Goal: Task Accomplishment & Management: Complete application form

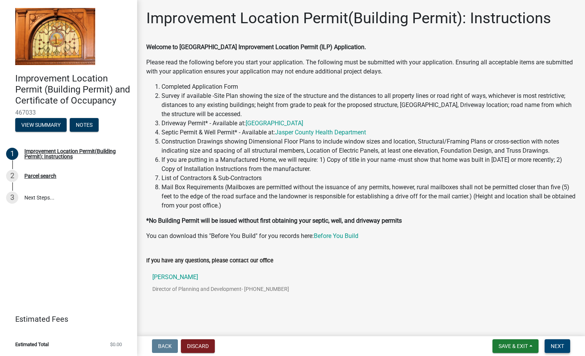
click at [563, 346] on span "Next" at bounding box center [557, 346] width 13 height 6
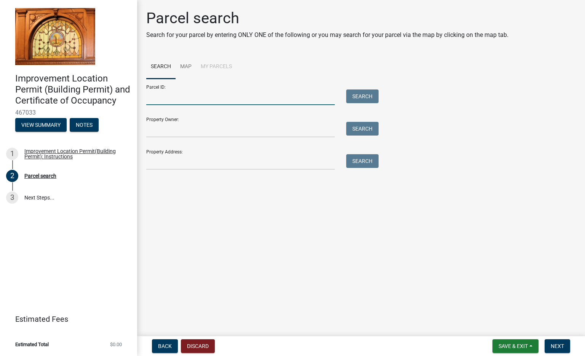
click at [236, 101] on input "Parcel ID:" at bounding box center [240, 97] width 188 height 16
click at [179, 102] on input "Parcel ID:" at bounding box center [240, 97] width 188 height 16
paste input "37-06-17-000-012.000-029"
type input "37-06-17-000-012.000-029"
click at [244, 131] on input "Property Owner:" at bounding box center [240, 130] width 188 height 16
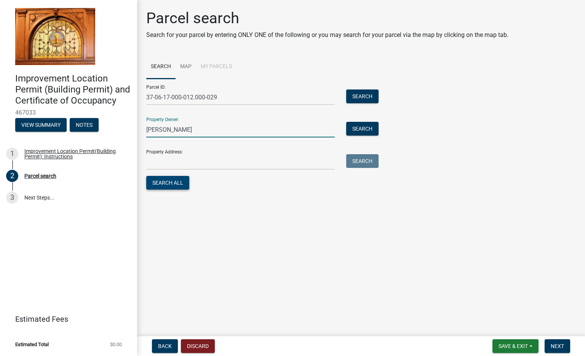
type input "[PERSON_NAME]"
click at [180, 185] on button "Search All" at bounding box center [167, 183] width 43 height 14
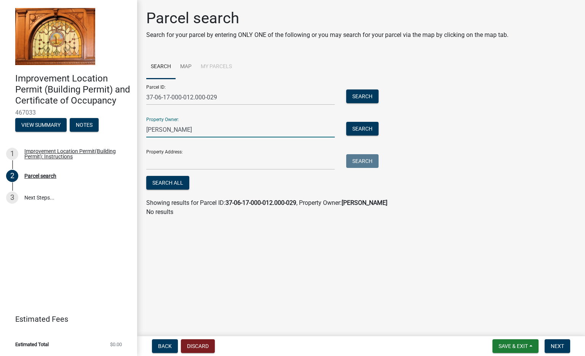
drag, startPoint x: 171, startPoint y: 131, endPoint x: 143, endPoint y: 131, distance: 28.2
click at [143, 131] on div "[PERSON_NAME]" at bounding box center [240, 130] width 200 height 16
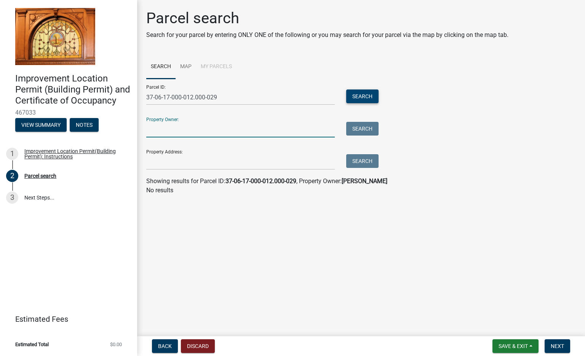
click at [359, 97] on button "Search" at bounding box center [362, 96] width 32 height 14
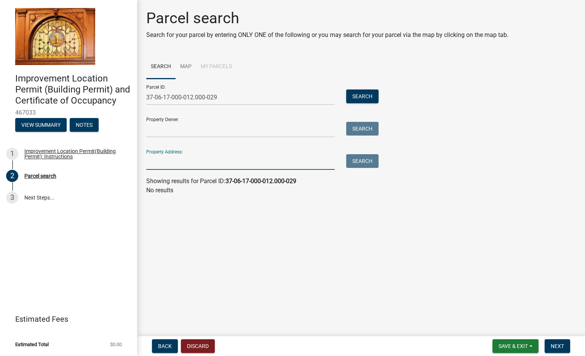
click at [170, 164] on input "Property Address:" at bounding box center [240, 162] width 188 height 16
click at [180, 65] on link "Map" at bounding box center [186, 67] width 21 height 24
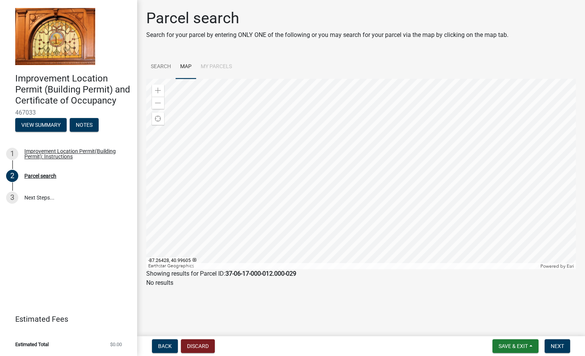
click at [329, 176] on div at bounding box center [360, 174] width 429 height 190
click at [339, 182] on div at bounding box center [360, 174] width 429 height 190
click at [297, 152] on div at bounding box center [360, 174] width 429 height 190
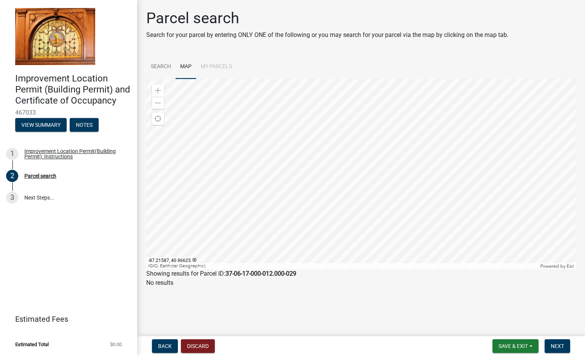
click at [344, 187] on div at bounding box center [360, 174] width 429 height 190
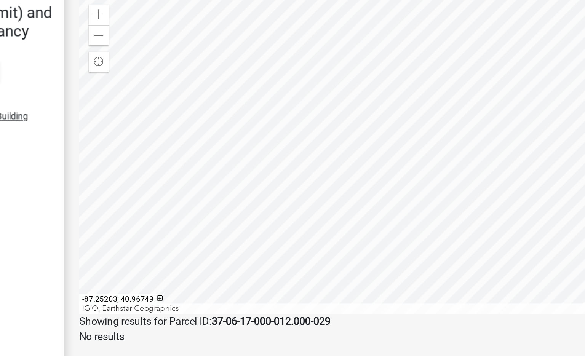
click at [264, 184] on div at bounding box center [360, 174] width 429 height 190
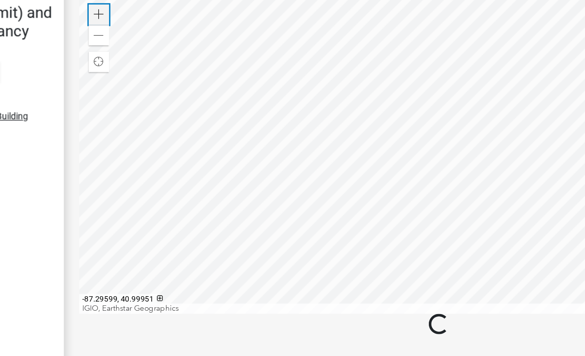
click at [161, 90] on span at bounding box center [158, 91] width 6 height 6
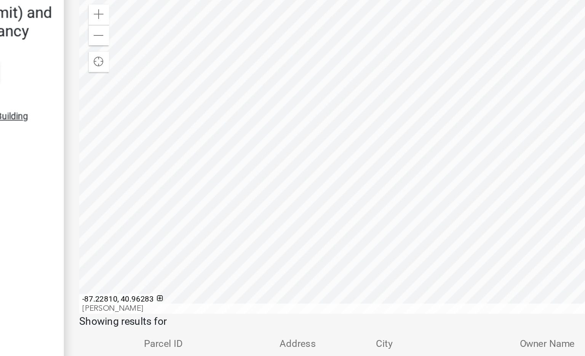
click at [258, 195] on div at bounding box center [360, 174] width 429 height 190
click at [251, 279] on th "Parcel ID" at bounding box center [220, 287] width 81 height 18
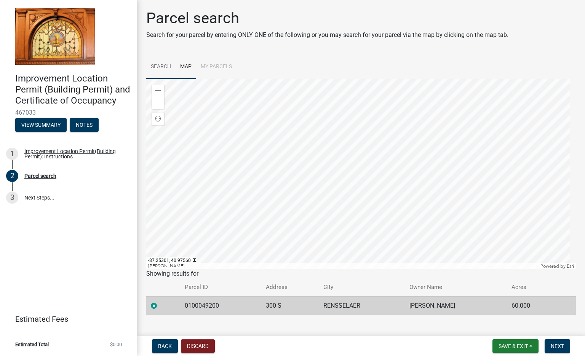
click at [152, 66] on link "Search" at bounding box center [160, 67] width 29 height 24
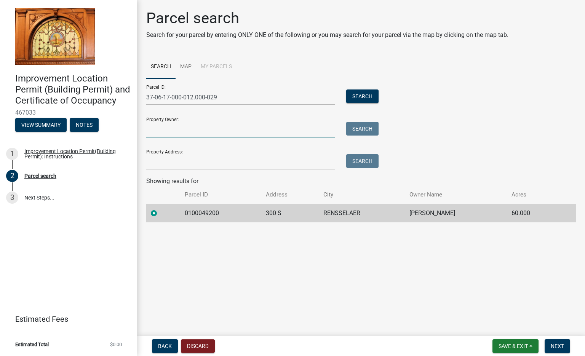
click at [211, 132] on input "Property Owner:" at bounding box center [240, 130] width 188 height 16
click at [352, 91] on button "Search" at bounding box center [362, 96] width 32 height 14
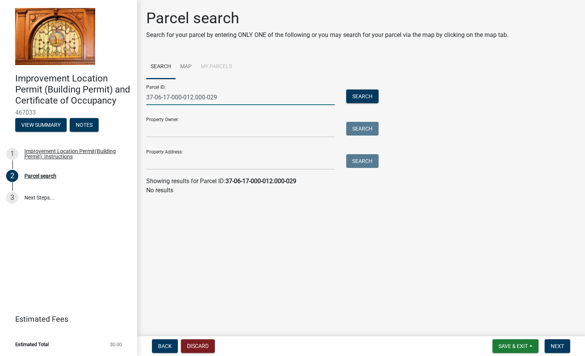
click at [178, 95] on input "37-06-17-000-012.000-029" at bounding box center [240, 97] width 188 height 16
paste input "0100065800"
type input "0100065800"
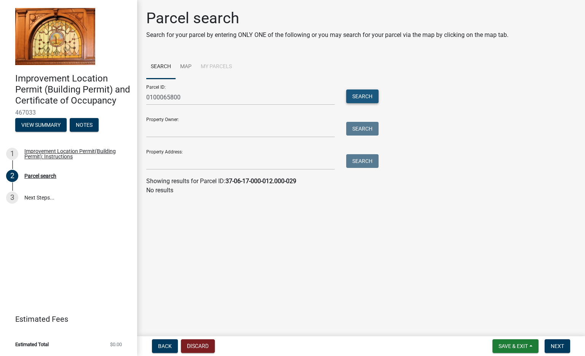
click at [369, 96] on button "Search" at bounding box center [362, 96] width 32 height 14
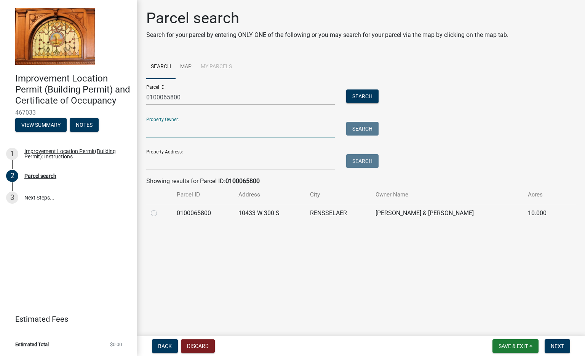
click at [186, 133] on input "Property Owner:" at bounding box center [240, 130] width 188 height 16
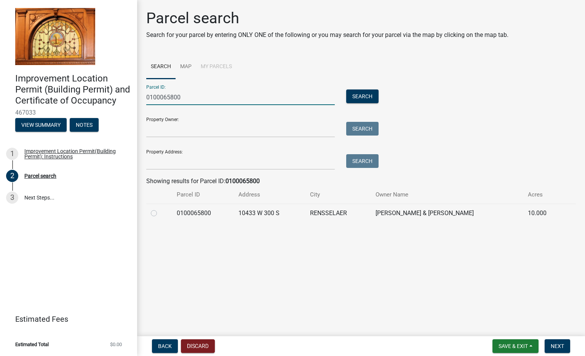
drag, startPoint x: 185, startPoint y: 102, endPoint x: 139, endPoint y: 101, distance: 46.5
click at [139, 101] on div "Parcel search Search for your parcel by entering ONLY ONE of the following or y…" at bounding box center [361, 119] width 448 height 220
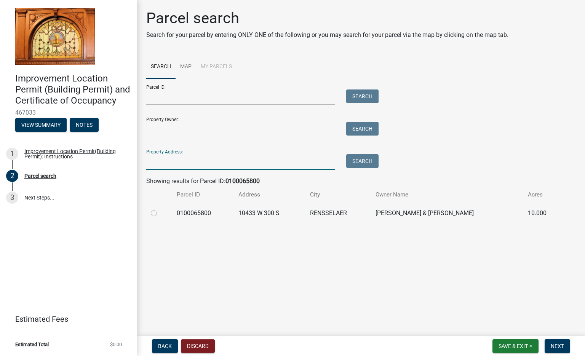
click at [155, 163] on input "Property Address:" at bounding box center [240, 162] width 188 height 16
type input "10396 W 300 S, [GEOGRAPHIC_DATA]"
click at [361, 164] on button "Search" at bounding box center [362, 161] width 32 height 14
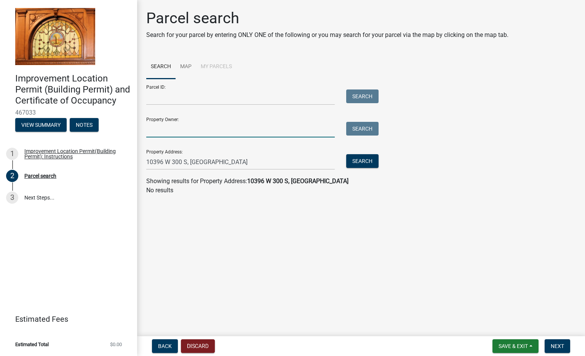
click at [204, 125] on input "Property Owner:" at bounding box center [240, 130] width 188 height 16
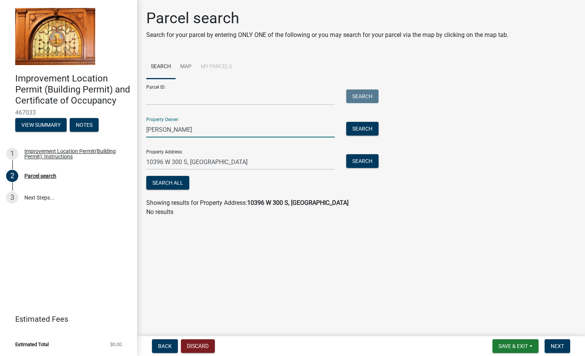
type input "[PERSON_NAME]"
drag, startPoint x: 223, startPoint y: 163, endPoint x: 122, endPoint y: 151, distance: 102.0
click at [122, 151] on div "Improvement Location Permit (Building Permit) and Certificate of Occupancy 4670…" at bounding box center [292, 178] width 585 height 356
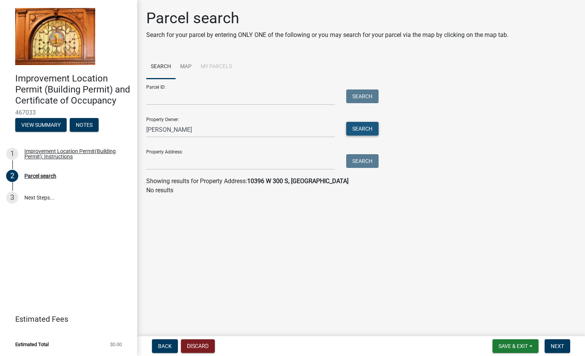
click at [373, 129] on button "Search" at bounding box center [362, 129] width 32 height 14
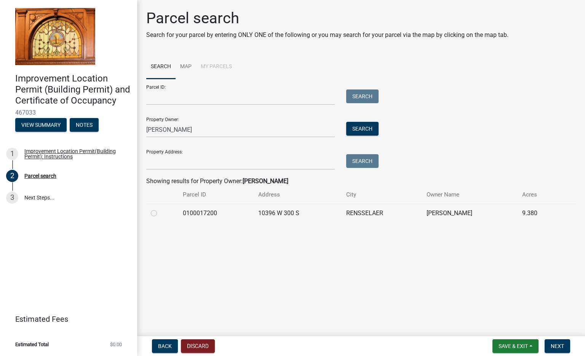
click at [160, 209] on label at bounding box center [160, 209] width 0 height 0
click at [160, 214] on input "radio" at bounding box center [162, 211] width 5 height 5
radio input "true"
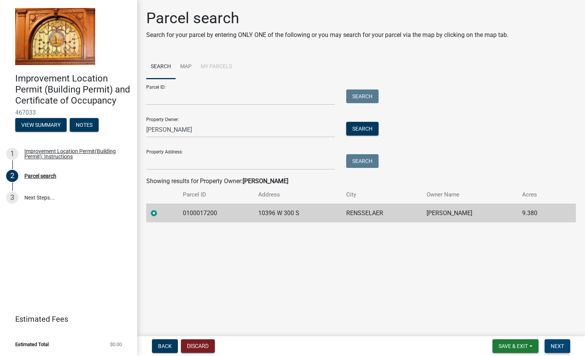
click at [549, 343] on button "Next" at bounding box center [557, 346] width 26 height 14
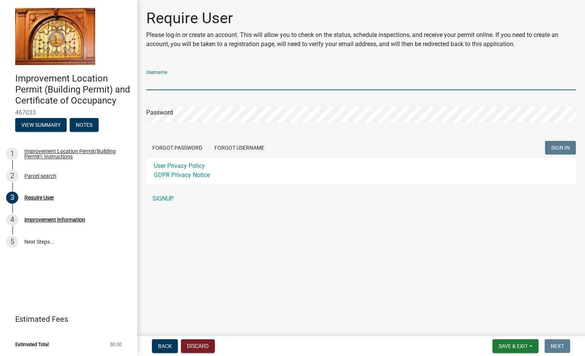
click at [261, 86] on input "Username" at bounding box center [360, 83] width 429 height 16
type input "jjheatinc2419"
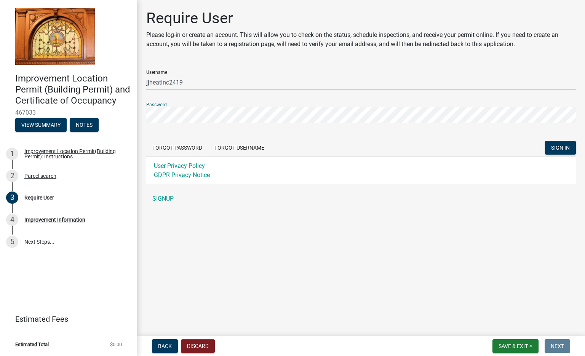
click at [545, 141] on button "SIGN IN" at bounding box center [560, 148] width 31 height 14
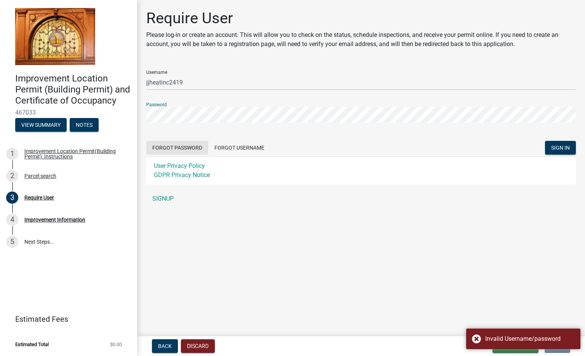
click at [176, 144] on button "Forgot Password" at bounding box center [177, 148] width 62 height 14
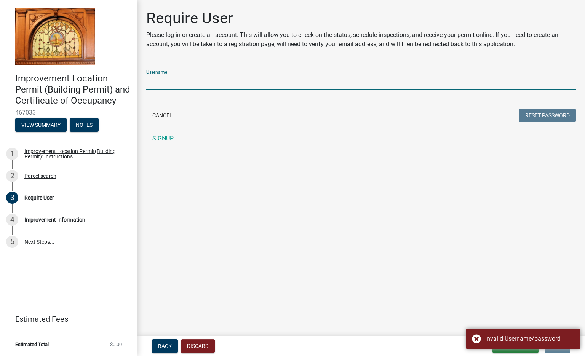
click at [179, 88] on input "Username" at bounding box center [360, 83] width 429 height 16
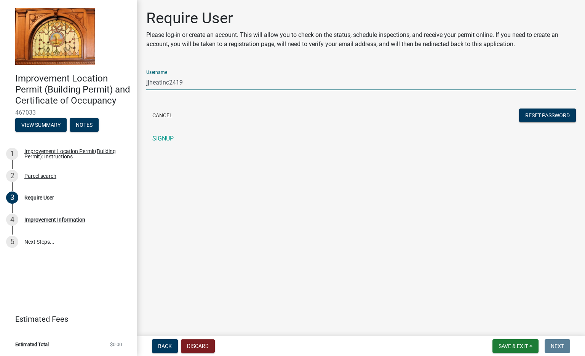
type input "jjheatinc2419"
click at [519, 109] on button "Reset Password" at bounding box center [547, 116] width 57 height 14
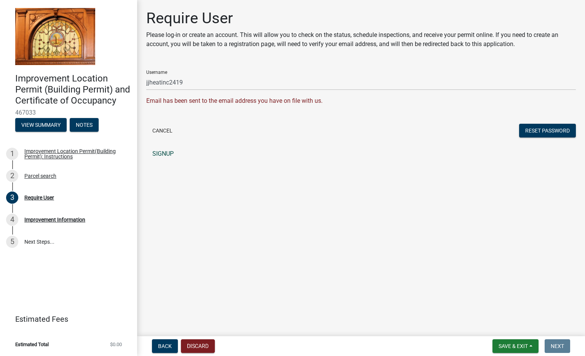
click at [172, 158] on link "SIGNUP" at bounding box center [360, 153] width 429 height 15
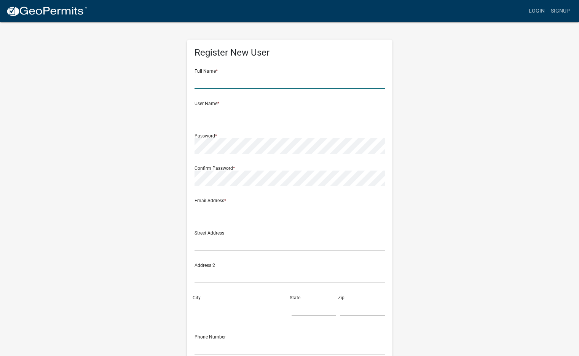
click at [222, 85] on input "text" at bounding box center [290, 81] width 190 height 16
click at [222, 85] on input "[PERSON_NAME]" at bounding box center [290, 81] width 190 height 16
type input "[PERSON_NAME]"
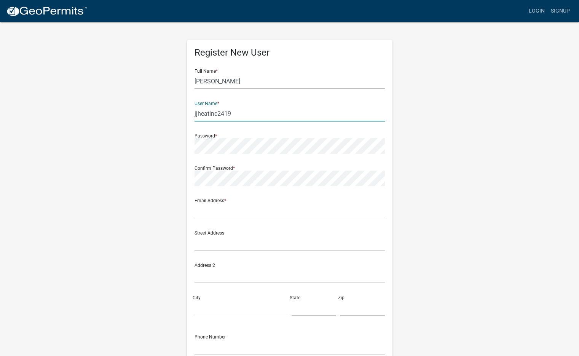
type input "jjheatinc2419"
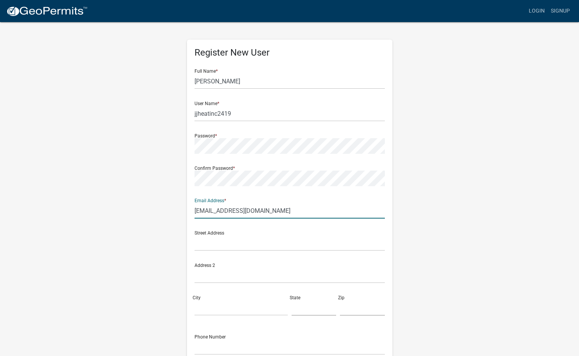
type input "[EMAIL_ADDRESS][DOMAIN_NAME]"
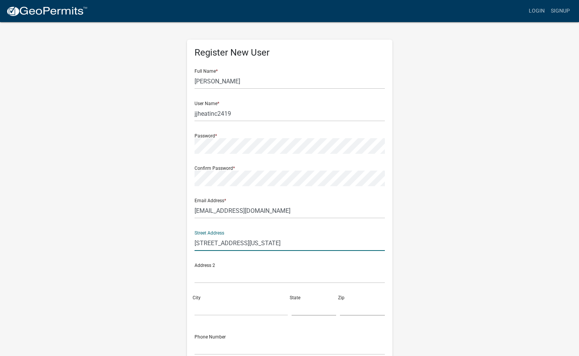
type input "[STREET_ADDRESS][US_STATE]"
type input "Merrillville"
type input "IN"
type input "46410"
click at [102, 112] on div "Register New User Full Name * [PERSON_NAME] User Name * jjheatinc2419 Password …" at bounding box center [290, 224] width 434 height 407
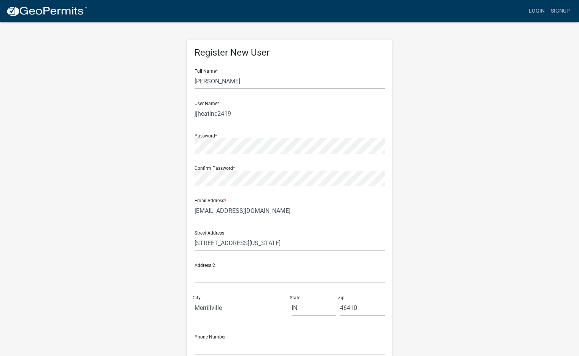
scroll to position [73, 0]
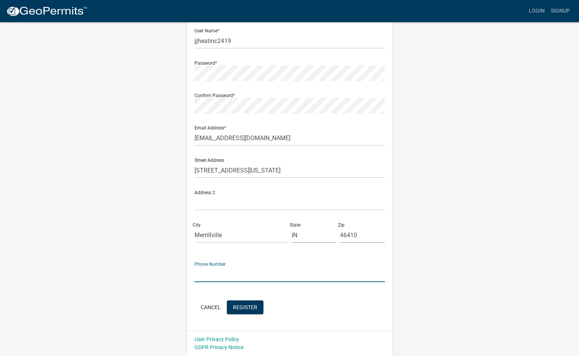
click at [271, 270] on input "text" at bounding box center [290, 274] width 190 height 16
click at [125, 248] on div "Register New User Full Name * [PERSON_NAME] User Name * jjheatinc2419 Password …" at bounding box center [290, 152] width 434 height 407
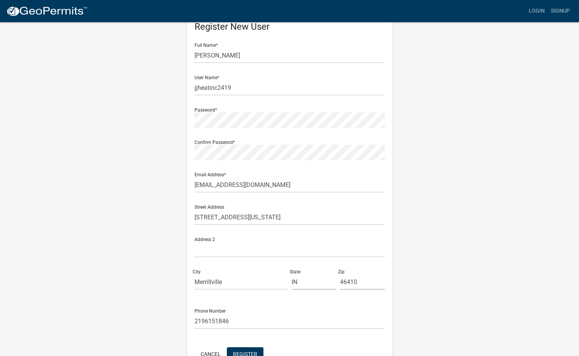
click at [189, 328] on div "Register New User Full Name * [PERSON_NAME] User Name * jjheatinc2419 Password …" at bounding box center [290, 196] width 206 height 364
click at [230, 326] on input "2196151846" at bounding box center [290, 321] width 190 height 16
type input "2196151086"
click at [117, 294] on div "Register New User Full Name * [PERSON_NAME] User Name * jjheatinc2419 Password …" at bounding box center [290, 198] width 434 height 407
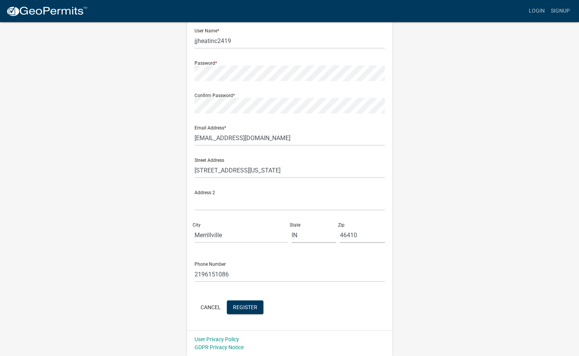
click at [151, 262] on div "Register New User Full Name * [PERSON_NAME] User Name * jjheatinc2419 Password …" at bounding box center [290, 152] width 434 height 407
click at [258, 306] on button "Register" at bounding box center [245, 307] width 37 height 14
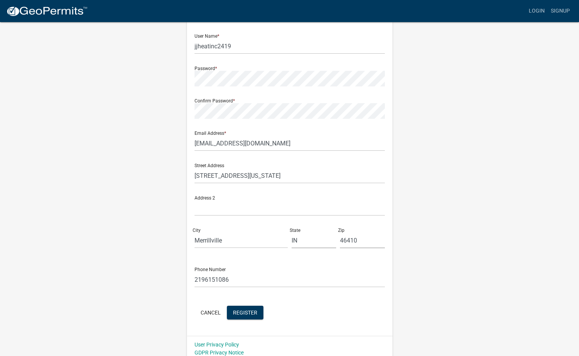
scroll to position [67, 0]
click at [245, 54] on input "jjheatinc2419" at bounding box center [290, 47] width 190 height 16
type input "jjheatinc7001"
click at [176, 77] on div "Register New User Full Name * [PERSON_NAME] User Name * jjheatinc7001 Password …" at bounding box center [290, 157] width 434 height 407
click at [244, 316] on span "Register" at bounding box center [245, 313] width 24 height 6
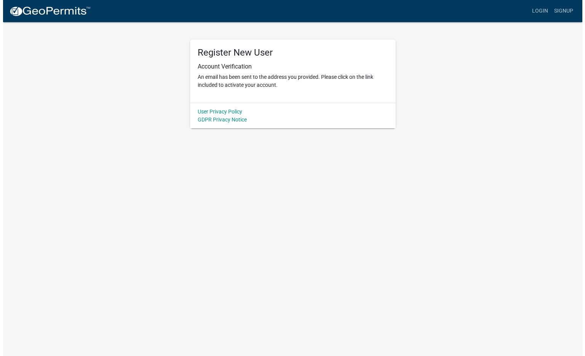
scroll to position [0, 0]
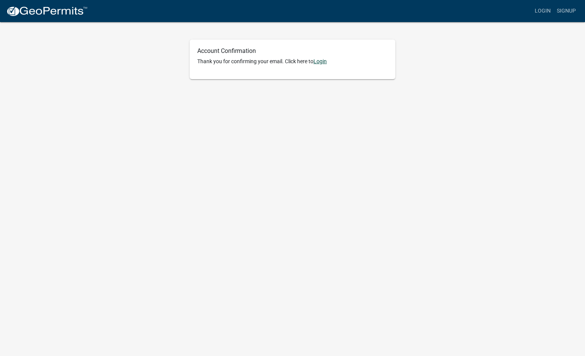
click at [325, 64] on link "Login" at bounding box center [319, 61] width 13 height 6
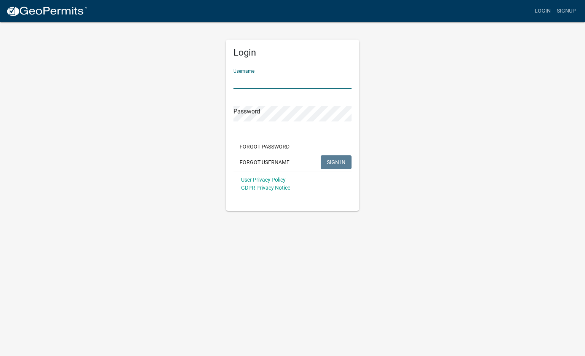
click at [308, 80] on input "Username" at bounding box center [292, 81] width 118 height 16
type input "jjheatinc7001"
click at [321, 155] on button "SIGN IN" at bounding box center [336, 162] width 31 height 14
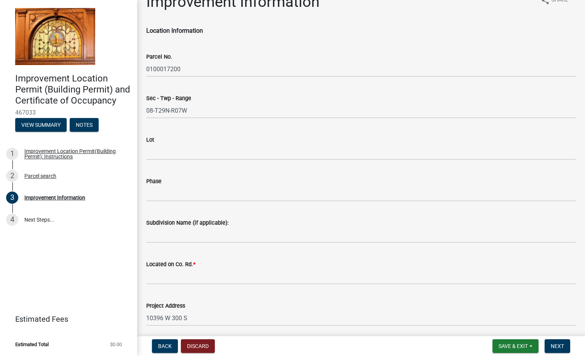
scroll to position [17, 0]
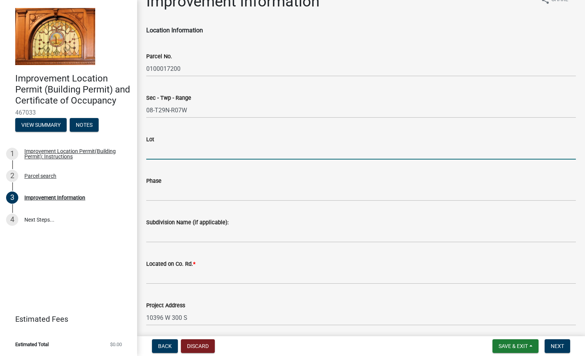
click at [212, 151] on input "Lot" at bounding box center [360, 152] width 429 height 16
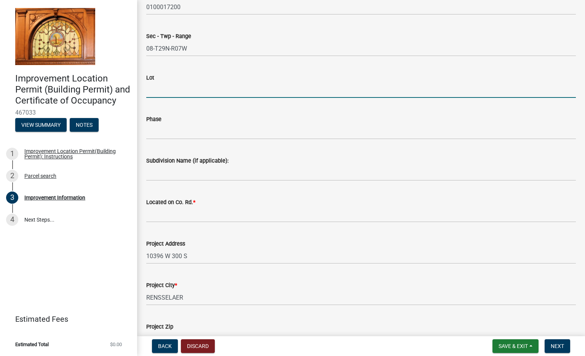
scroll to position [78, 0]
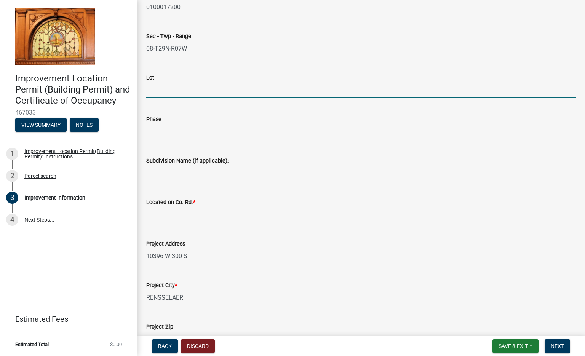
click at [208, 210] on input "Located on Co. Rd. *" at bounding box center [360, 215] width 429 height 16
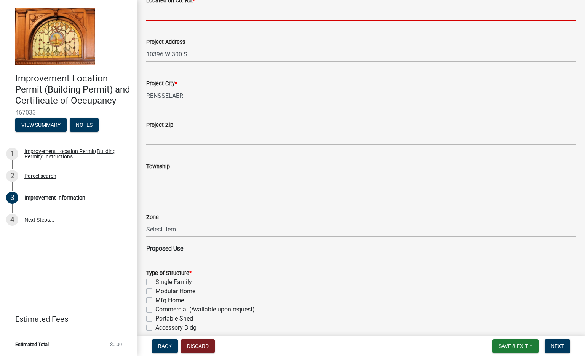
scroll to position [281, 0]
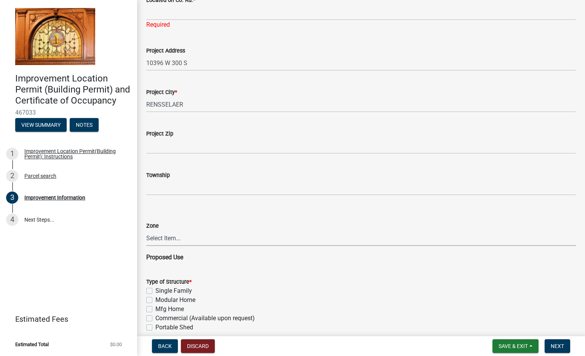
click at [202, 229] on div "Zone Select Item... CO - Conservation PR - Parks & Recreation A1 - Conservation…" at bounding box center [360, 233] width 429 height 25
click at [231, 271] on form "Type of Structure * Single Family Modular Home Mfg Home Commercial (Available u…" at bounding box center [360, 345] width 429 height 155
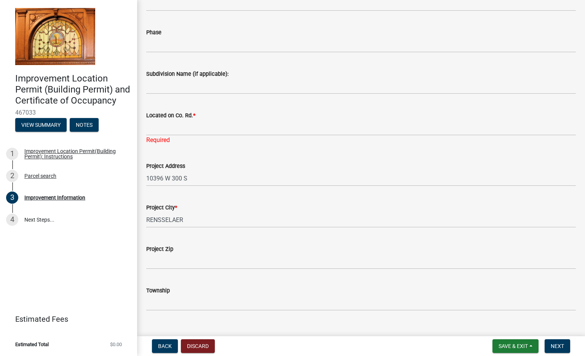
scroll to position [165, 0]
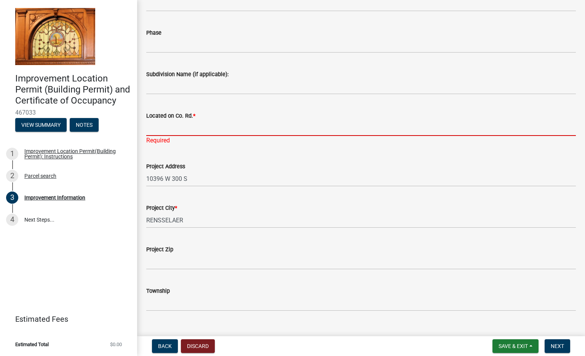
click at [194, 128] on input "Located on Co. Rd. *" at bounding box center [360, 128] width 429 height 16
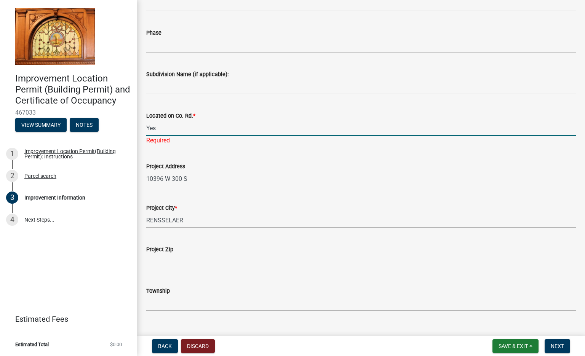
type input "Yes"
click at [165, 107] on div "Located on Co. Rd. * Yes Required" at bounding box center [360, 123] width 429 height 45
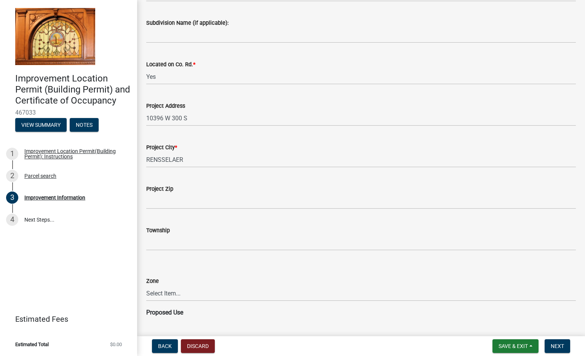
scroll to position [217, 0]
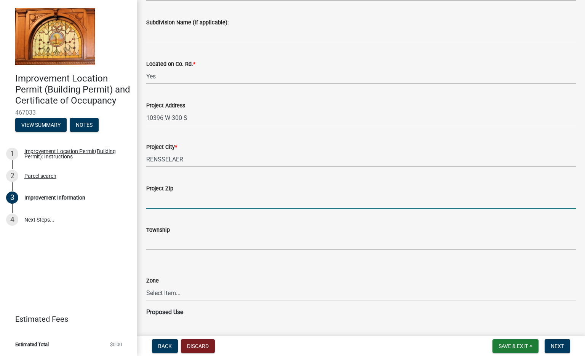
click at [190, 198] on input "Project Zip" at bounding box center [360, 201] width 429 height 16
type input "47978"
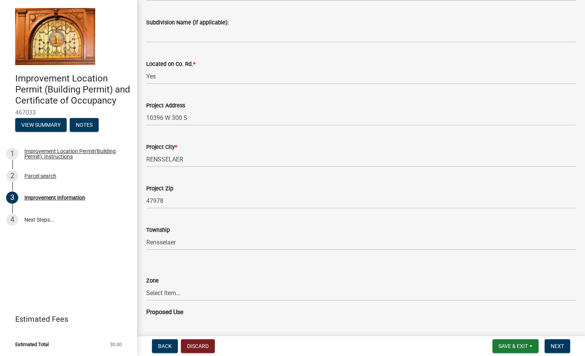
click at [198, 219] on div "Township Rensselaer" at bounding box center [360, 232] width 429 height 35
drag, startPoint x: 193, startPoint y: 241, endPoint x: 93, endPoint y: 248, distance: 100.8
click at [93, 248] on div "Improvement Location Permit (Building Permit) and Certificate of Occupancy 4670…" at bounding box center [292, 178] width 585 height 356
type input "Newton"
click at [103, 254] on div "Improvement Location Permit (Building Permit) and Certificate of Occupancy 4670…" at bounding box center [68, 178] width 137 height 356
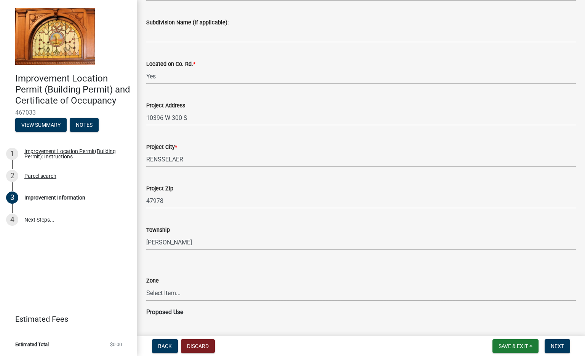
click at [177, 291] on select "Select Item... CO - Conservation PR - Parks & Recreation A1 - Conservation Agri…" at bounding box center [360, 293] width 429 height 16
click at [126, 243] on div "Improvement Location Permit (Building Permit) and Certificate of Occupancy 4670…" at bounding box center [68, 178] width 137 height 356
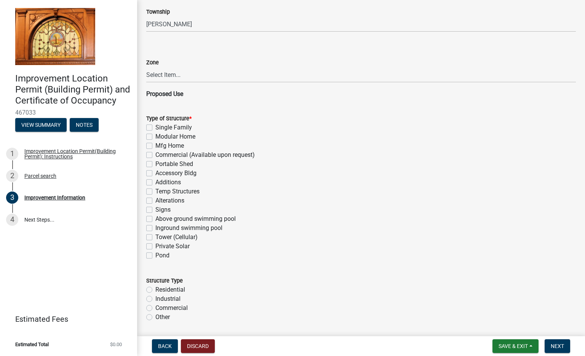
scroll to position [435, 0]
click at [155, 171] on label "Accessory Bldg" at bounding box center [175, 172] width 41 height 9
click at [155, 171] on input "Accessory Bldg" at bounding box center [157, 170] width 5 height 5
checkbox input "true"
checkbox input "false"
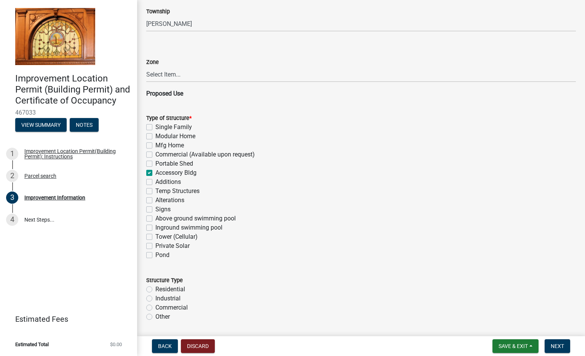
checkbox input "false"
checkbox input "true"
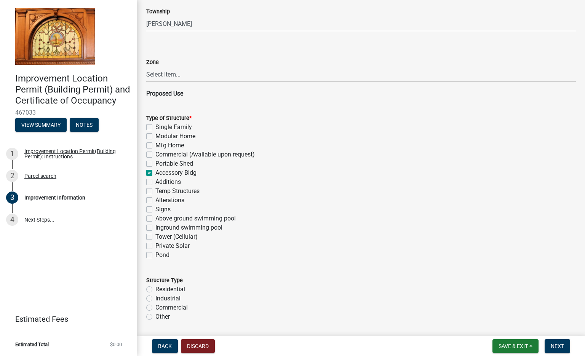
checkbox input "false"
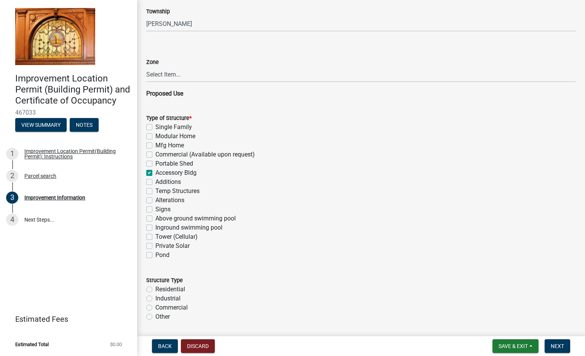
checkbox input "false"
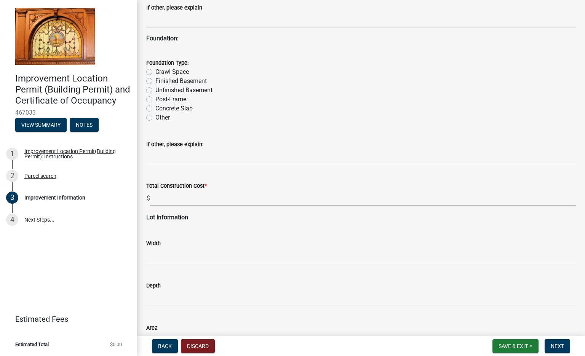
scroll to position [779, 0]
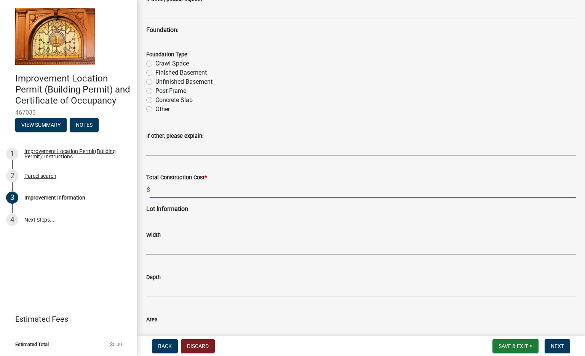
click at [163, 191] on input "text" at bounding box center [363, 190] width 426 height 16
click at [155, 90] on label "Post-Frame" at bounding box center [170, 90] width 31 height 9
click at [155, 90] on input "Post-Frame" at bounding box center [157, 88] width 5 height 5
radio input "true"
click at [204, 187] on input "text" at bounding box center [363, 190] width 426 height 16
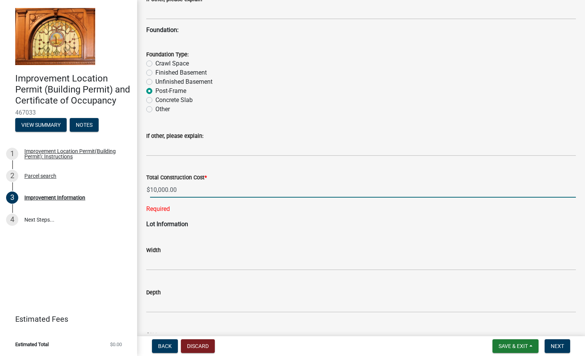
type input "10000"
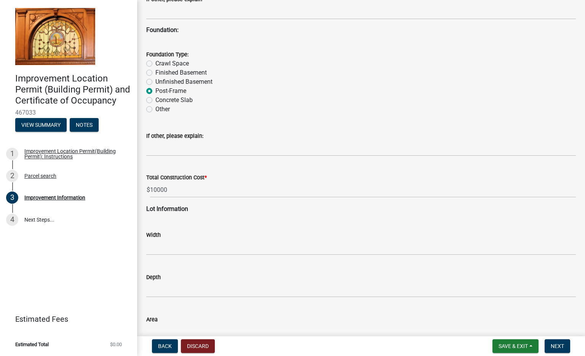
click at [224, 132] on div "If other, please explain:" at bounding box center [360, 135] width 429 height 9
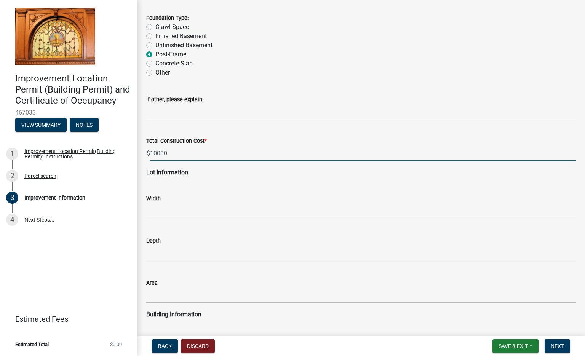
drag, startPoint x: 201, startPoint y: 154, endPoint x: 143, endPoint y: 156, distance: 58.3
click at [143, 156] on div "Total Construction Cost * $ 10000" at bounding box center [360, 143] width 441 height 35
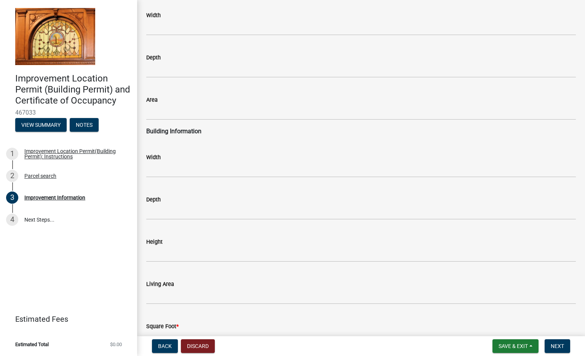
scroll to position [966, 0]
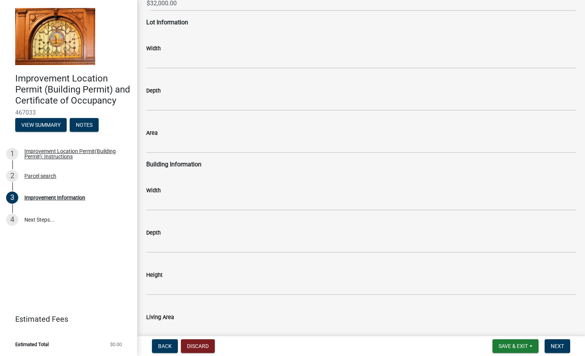
type input "32000"
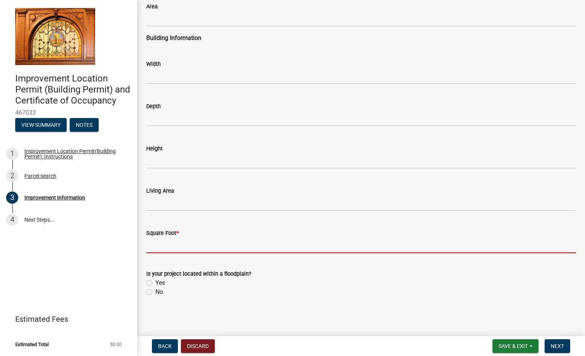
click at [184, 244] on input "text" at bounding box center [360, 246] width 429 height 16
type input "1600"
click at [155, 294] on label "No" at bounding box center [159, 291] width 8 height 9
click at [155, 292] on input "No" at bounding box center [157, 289] width 5 height 5
radio input "true"
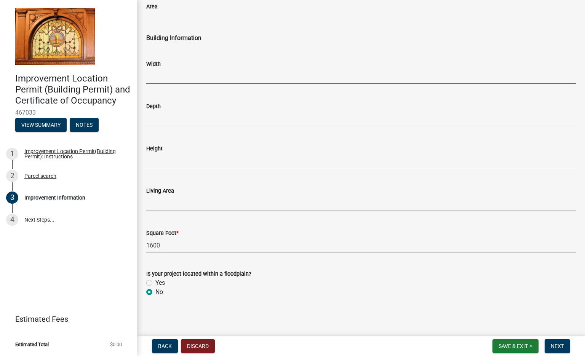
click at [202, 80] on input "text" at bounding box center [360, 77] width 429 height 16
type input "40"
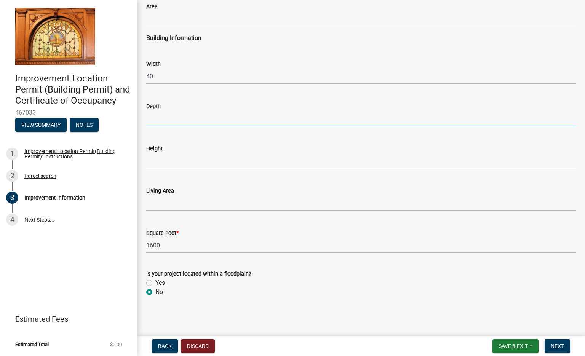
click at [179, 120] on input "text" at bounding box center [360, 119] width 429 height 16
type input "40"
click at [175, 162] on input "text" at bounding box center [360, 161] width 429 height 16
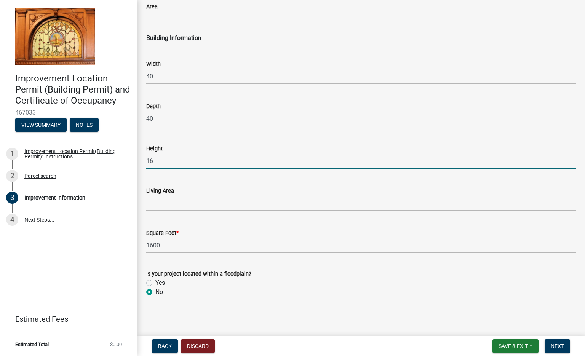
type input "16"
click at [199, 207] on input "text" at bounding box center [360, 203] width 429 height 16
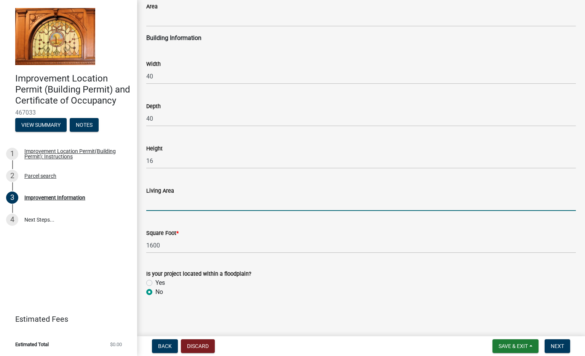
click at [248, 269] on div "Is your project located within a floodplain?" at bounding box center [360, 273] width 429 height 9
click at [214, 202] on input "text" at bounding box center [360, 203] width 429 height 16
type input "0"
click at [299, 283] on div "Yes" at bounding box center [360, 282] width 429 height 9
click at [549, 339] on button "Next" at bounding box center [557, 346] width 26 height 14
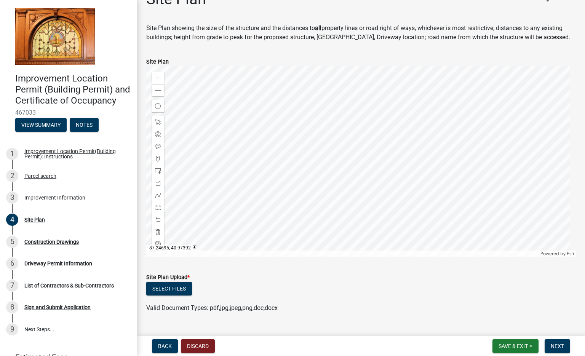
scroll to position [19, 0]
click at [159, 81] on div "Zoom in" at bounding box center [158, 78] width 12 height 12
click at [245, 138] on div at bounding box center [360, 161] width 429 height 190
click at [160, 80] on span at bounding box center [158, 78] width 6 height 6
click at [296, 104] on div at bounding box center [360, 161] width 429 height 190
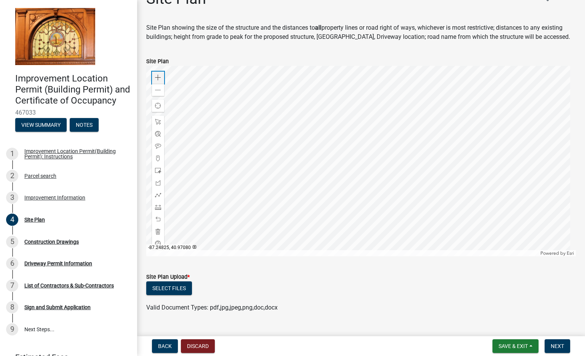
click at [157, 79] on span at bounding box center [158, 78] width 6 height 6
click at [287, 166] on div at bounding box center [360, 161] width 429 height 190
click at [159, 173] on span at bounding box center [158, 171] width 6 height 6
click at [281, 281] on div "Site Plan Upload *" at bounding box center [360, 276] width 429 height 9
click at [182, 289] on button "Select files" at bounding box center [169, 288] width 46 height 14
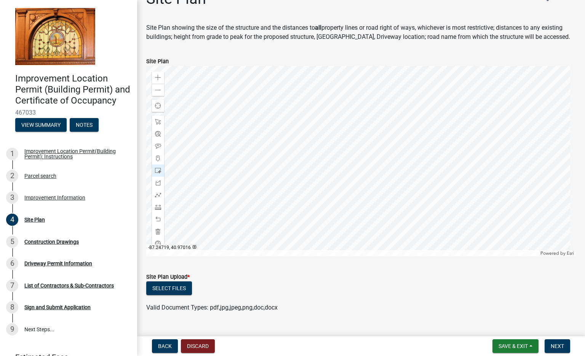
click at [158, 306] on span "Valid Document Types: pdf,jpg,jpeg,png,doc,docx" at bounding box center [211, 307] width 131 height 7
click at [162, 294] on button "Select files" at bounding box center [169, 288] width 46 height 14
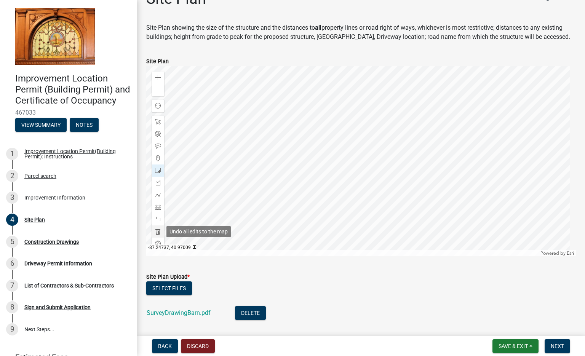
click at [161, 234] on div at bounding box center [158, 231] width 12 height 12
click at [159, 169] on span at bounding box center [158, 171] width 6 height 6
click at [292, 170] on div at bounding box center [360, 161] width 429 height 190
click at [158, 123] on span at bounding box center [158, 122] width 6 height 6
click at [273, 151] on div at bounding box center [360, 161] width 429 height 190
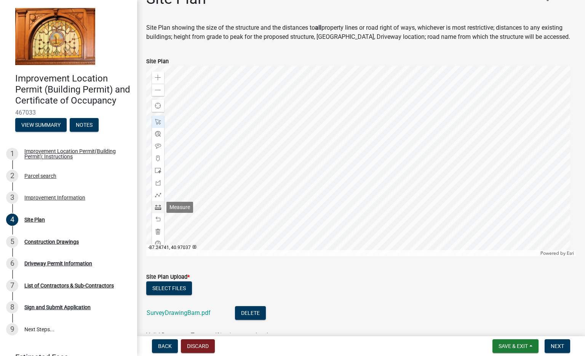
click at [159, 204] on div at bounding box center [158, 207] width 12 height 12
click at [284, 171] on div at bounding box center [360, 161] width 429 height 190
click at [284, 264] on form "Site Plan Upload * Select files SurveyDrawingBarn.pdf Delete Valid Document Typ…" at bounding box center [360, 301] width 429 height 77
click at [286, 252] on div "Powered by Esri" at bounding box center [360, 253] width 429 height 6
click at [286, 250] on div "Powered by Esri" at bounding box center [360, 253] width 429 height 6
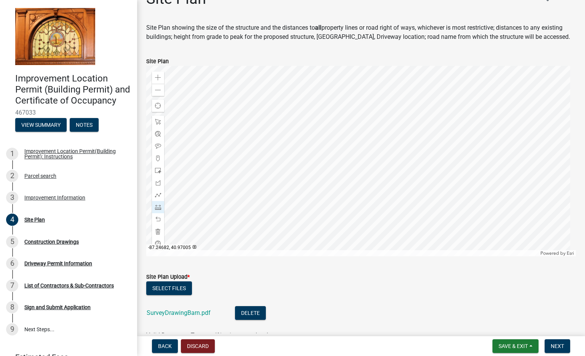
click at [285, 249] on div at bounding box center [360, 161] width 429 height 190
click at [156, 121] on span at bounding box center [158, 122] width 6 height 6
click at [160, 206] on span at bounding box center [158, 207] width 6 height 6
click at [266, 155] on div at bounding box center [360, 161] width 429 height 190
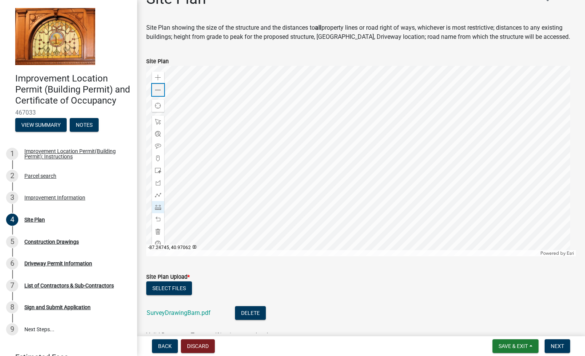
click at [156, 88] on span at bounding box center [158, 90] width 6 height 6
click at [321, 166] on div at bounding box center [360, 161] width 429 height 190
click at [157, 207] on span at bounding box center [158, 207] width 6 height 6
click at [305, 177] on div at bounding box center [360, 161] width 429 height 190
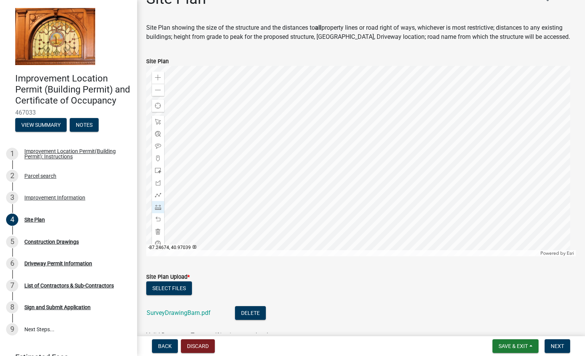
click at [303, 178] on div at bounding box center [360, 161] width 429 height 190
click at [460, 177] on div at bounding box center [360, 161] width 429 height 190
click at [157, 123] on span at bounding box center [158, 122] width 6 height 6
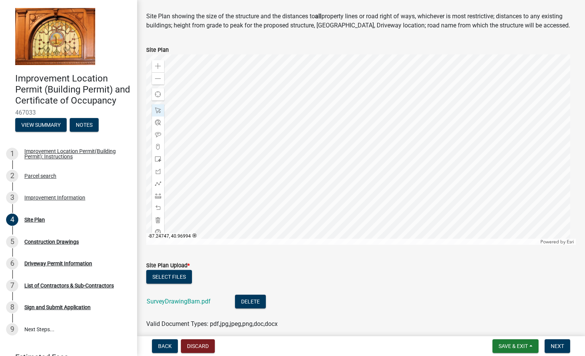
scroll to position [51, 0]
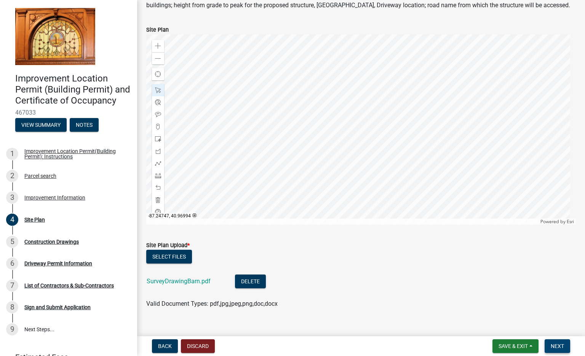
click at [558, 343] on span "Next" at bounding box center [557, 346] width 13 height 6
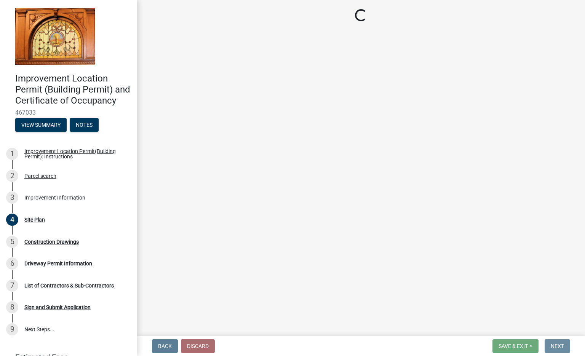
scroll to position [0, 0]
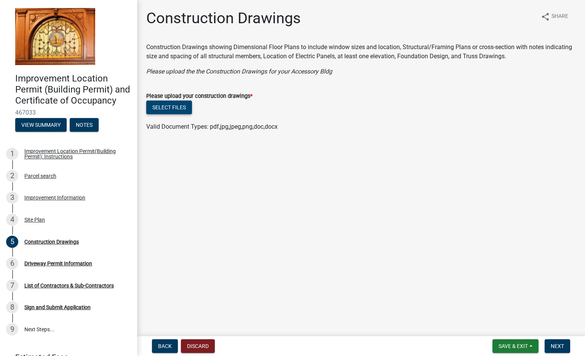
click at [187, 111] on button "Select files" at bounding box center [169, 108] width 46 height 14
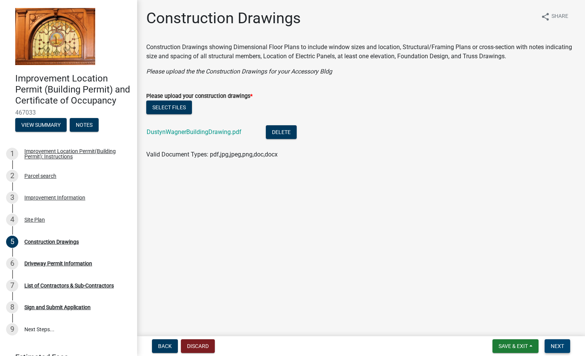
click at [561, 343] on span "Next" at bounding box center [557, 346] width 13 height 6
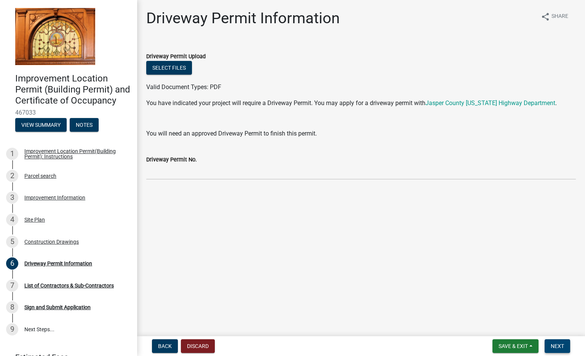
click at [566, 345] on button "Next" at bounding box center [557, 346] width 26 height 14
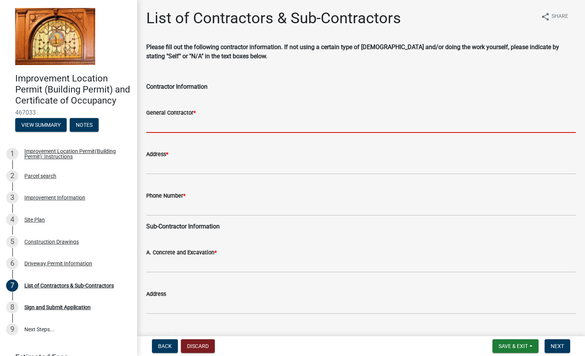
click at [242, 122] on input "General Contractor *" at bounding box center [360, 125] width 429 height 16
type input "Ernie Reyes"
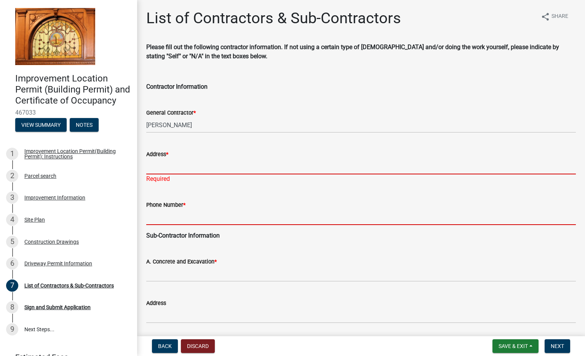
click at [213, 163] on input "Address *" at bounding box center [360, 167] width 429 height 16
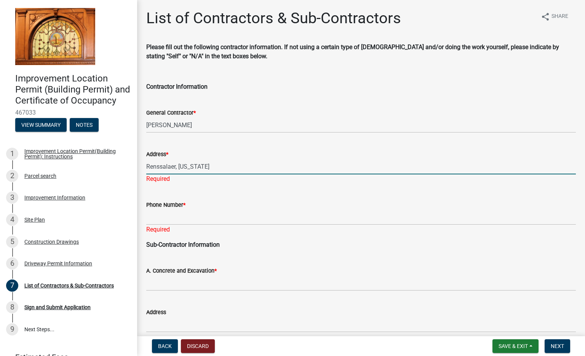
type input "Renssalaer, Indiana"
click at [201, 215] on input "Phone Number *" at bounding box center [360, 217] width 429 height 16
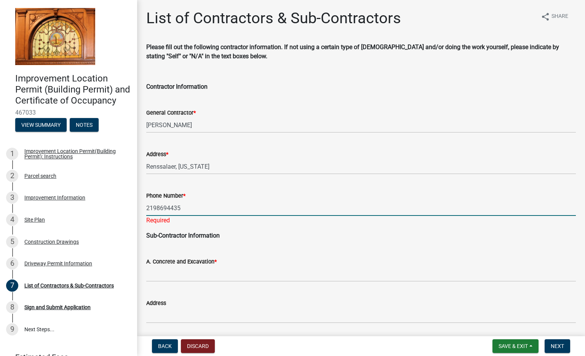
type input "2198694435"
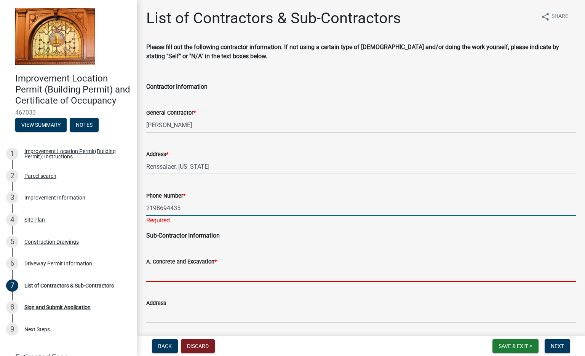
click at [190, 273] on wm-data-entity-input "A. Concrete and Excavation *" at bounding box center [360, 266] width 429 height 41
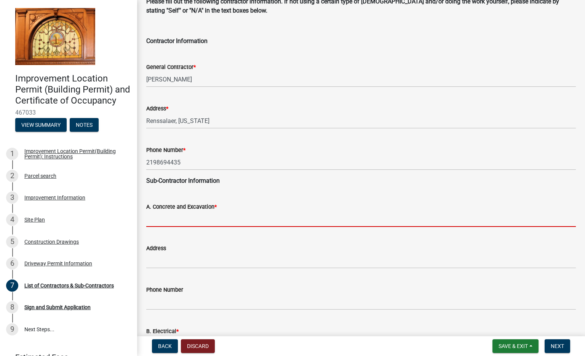
scroll to position [48, 0]
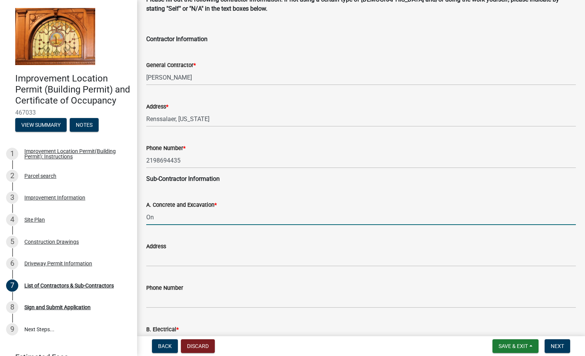
type input "O"
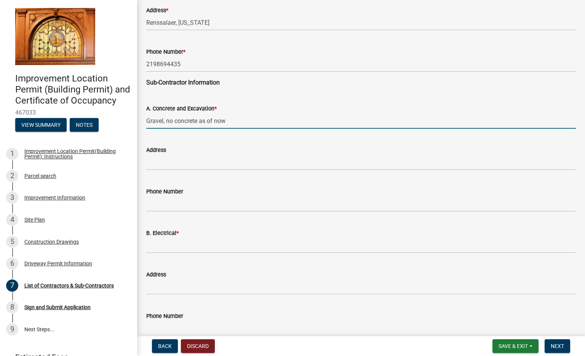
scroll to position [144, 0]
type input "Gravel, no concrete as of now"
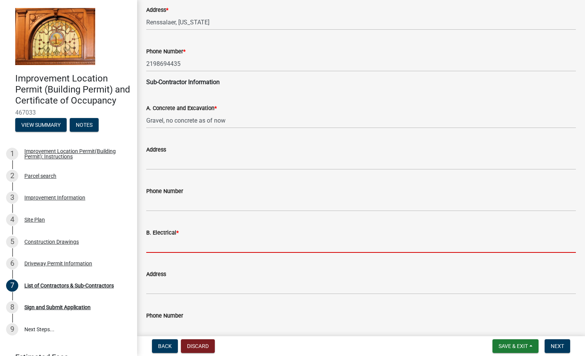
click at [198, 246] on input "B. Electrical *" at bounding box center [360, 245] width 429 height 16
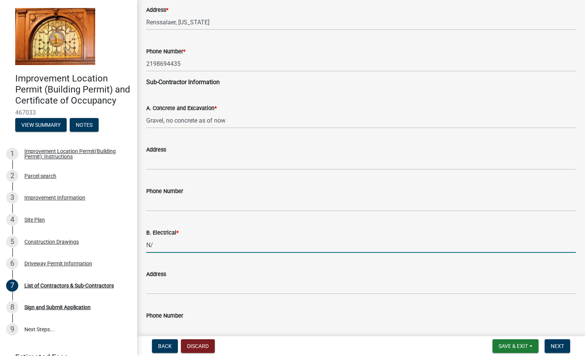
type input "N"
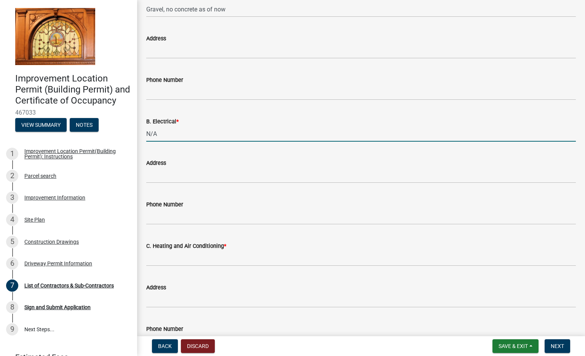
scroll to position [256, 0]
type input "N/A"
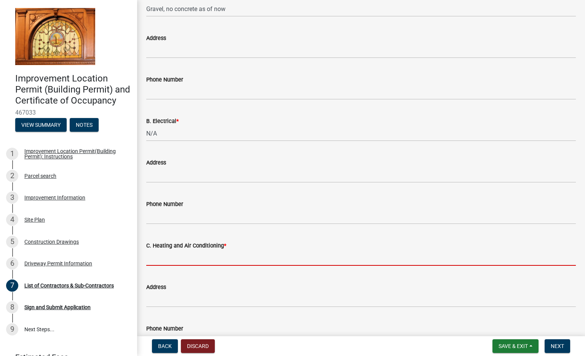
click at [198, 256] on input "C. Heating and Air Conditioning *" at bounding box center [360, 258] width 429 height 16
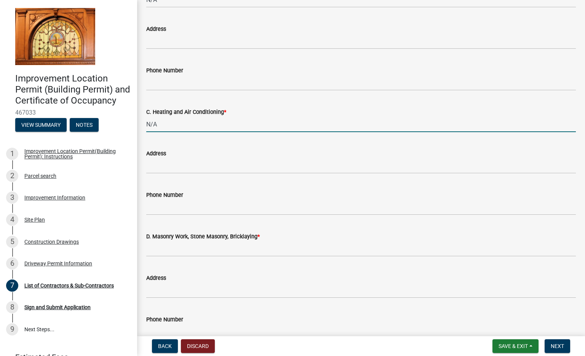
scroll to position [390, 0]
type input "N/A"
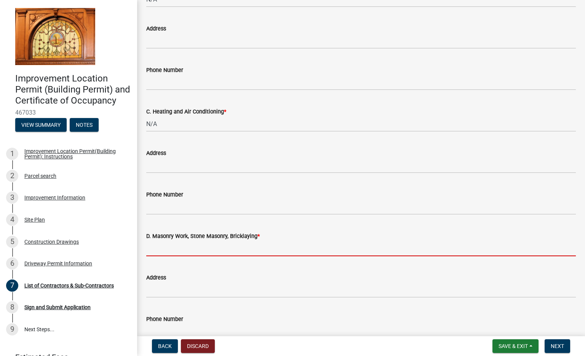
click at [203, 249] on input "D. Masonry Work, Stone Masonry, Bricklaying *" at bounding box center [360, 249] width 429 height 16
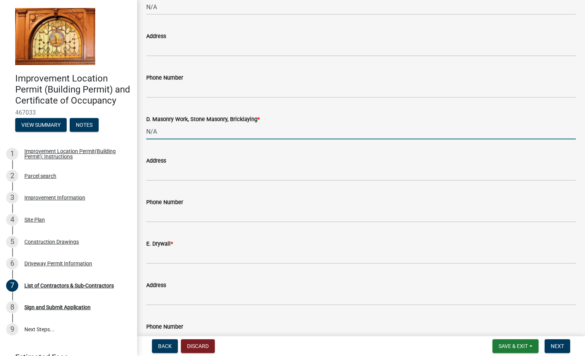
scroll to position [509, 0]
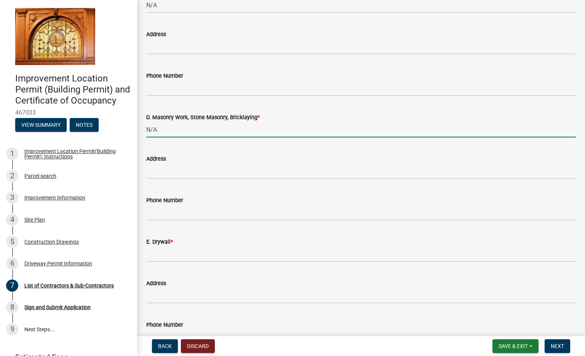
type input "N/A"
click at [203, 249] on input "E. Drywall *" at bounding box center [360, 254] width 429 height 16
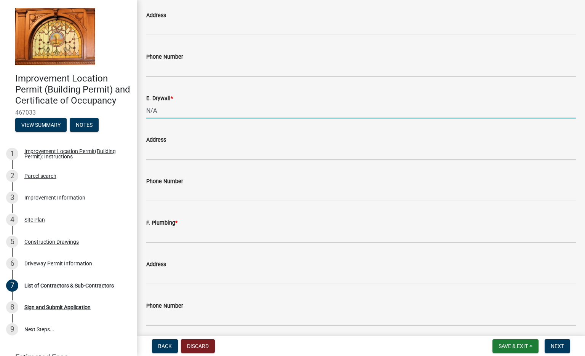
scroll to position [667, 0]
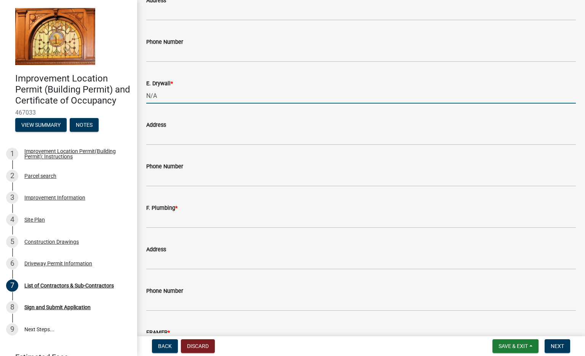
type input "N/A"
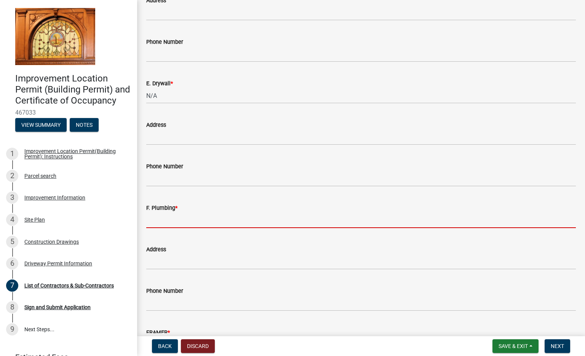
click at [213, 226] on input "F. Plumbing *" at bounding box center [360, 220] width 429 height 16
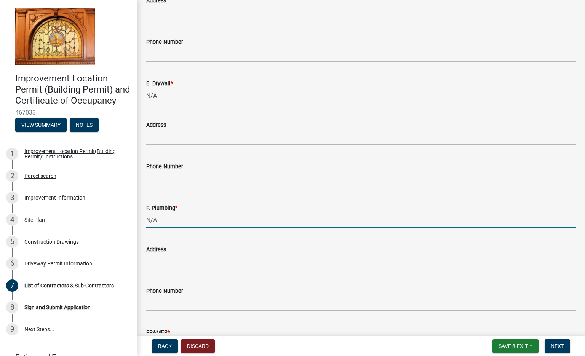
scroll to position [722, 0]
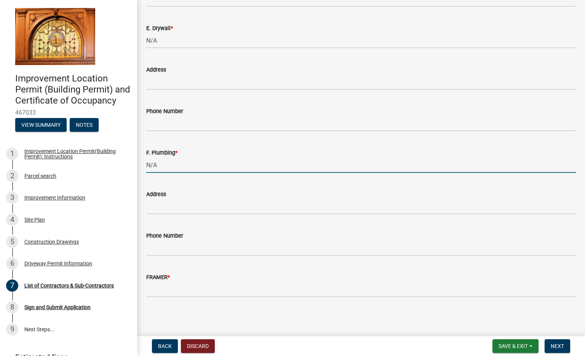
type input "N/A"
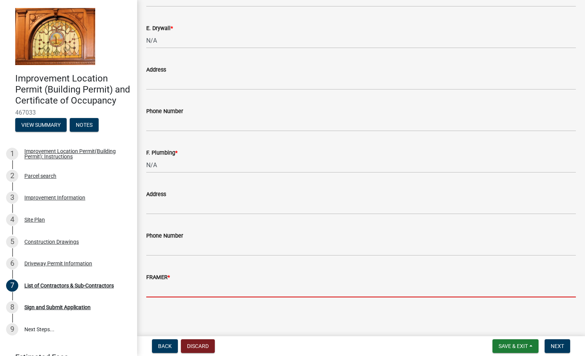
click at [202, 290] on input "FRAMER *" at bounding box center [360, 290] width 429 height 16
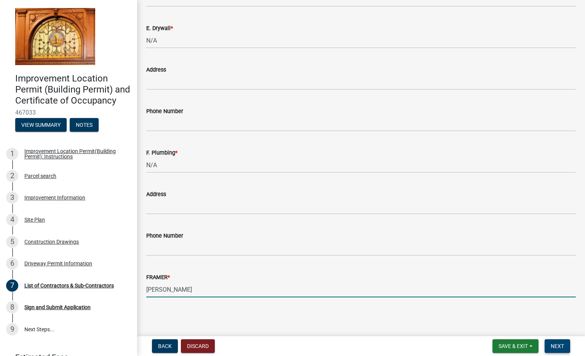
type input "Ernie Reyes"
click at [555, 343] on span "Next" at bounding box center [557, 346] width 13 height 6
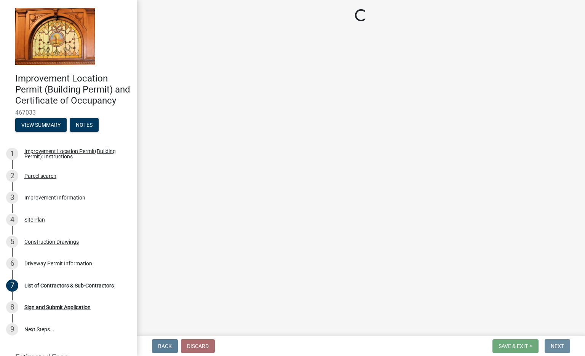
scroll to position [0, 0]
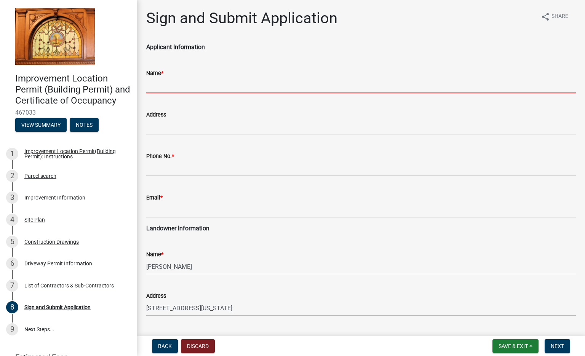
click at [245, 85] on input "Name *" at bounding box center [360, 86] width 429 height 16
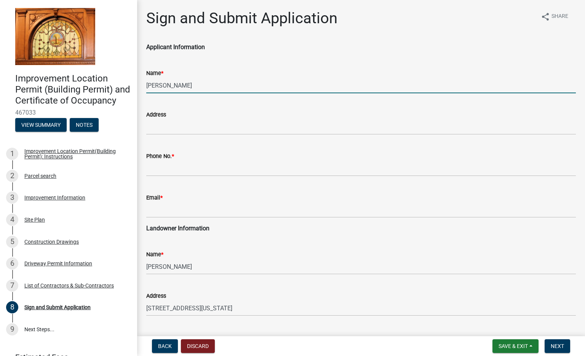
type input "[PERSON_NAME]"
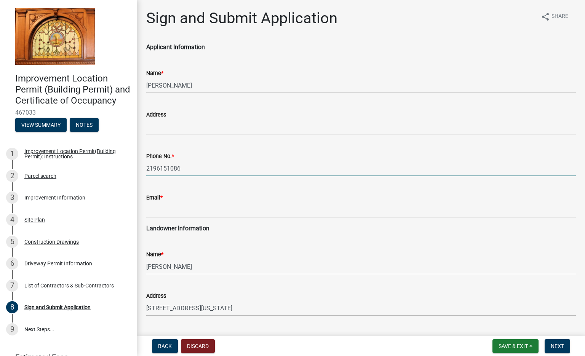
type input "2196151086"
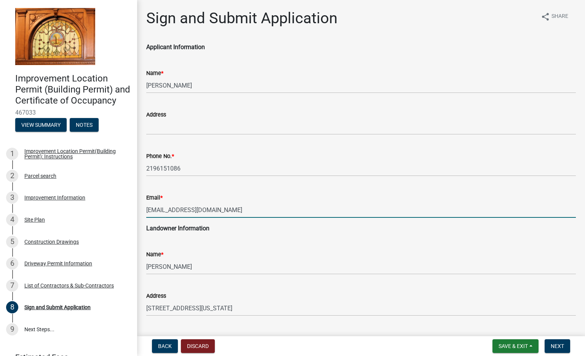
type input "[EMAIL_ADDRESS][DOMAIN_NAME]"
click at [358, 221] on wm-data-entity-input "Email * jjheatinc@gmail.com" at bounding box center [360, 202] width 429 height 41
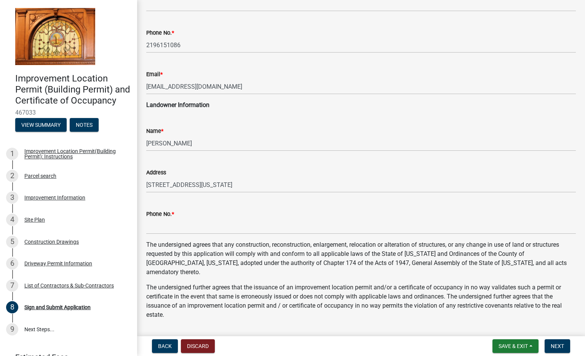
scroll to position [124, 0]
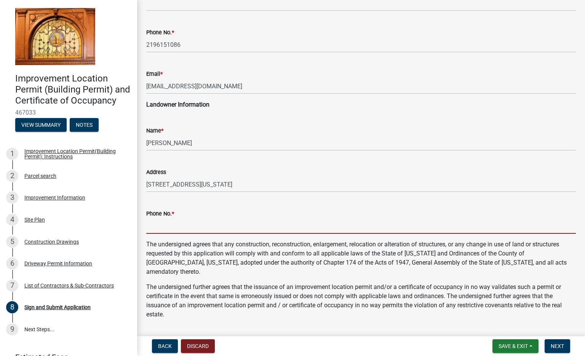
click at [347, 228] on input "Phone No. *" at bounding box center [360, 226] width 429 height 16
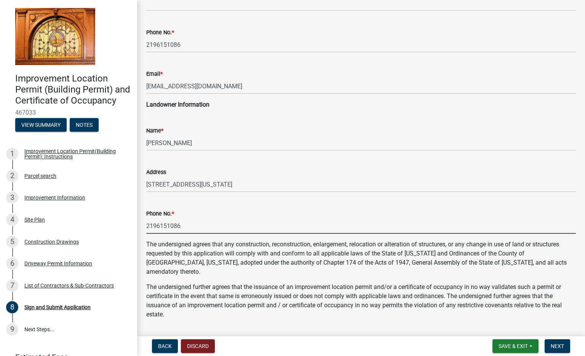
type input "2196151086"
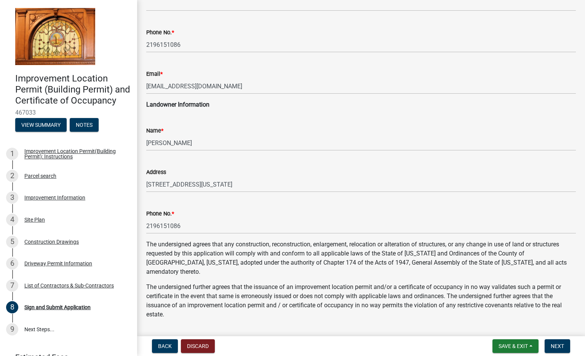
click at [343, 257] on p "The undersigned agrees that any construction, reconstruction, enlargement, relo…" at bounding box center [360, 258] width 429 height 37
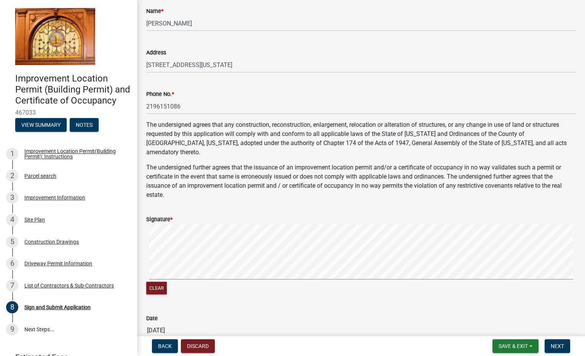
scroll to position [244, 0]
click at [156, 282] on button "Clear" at bounding box center [156, 287] width 21 height 13
click at [558, 351] on button "Next" at bounding box center [557, 346] width 26 height 14
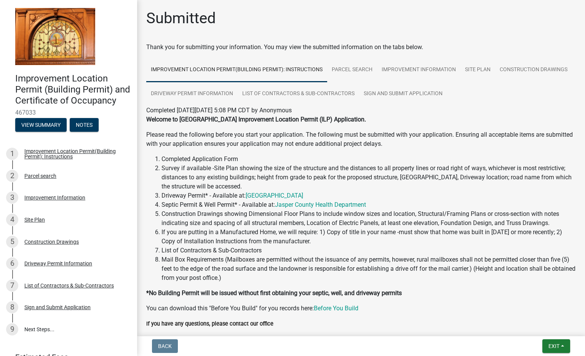
scroll to position [82, 0]
